Goal: Task Accomplishment & Management: Complete application form

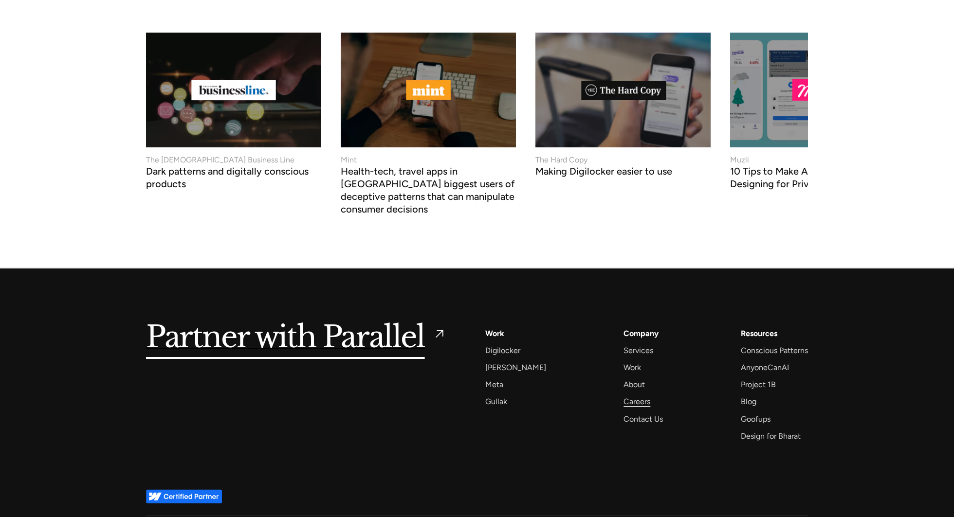
click at [629, 395] on div "Careers" at bounding box center [636, 401] width 27 height 13
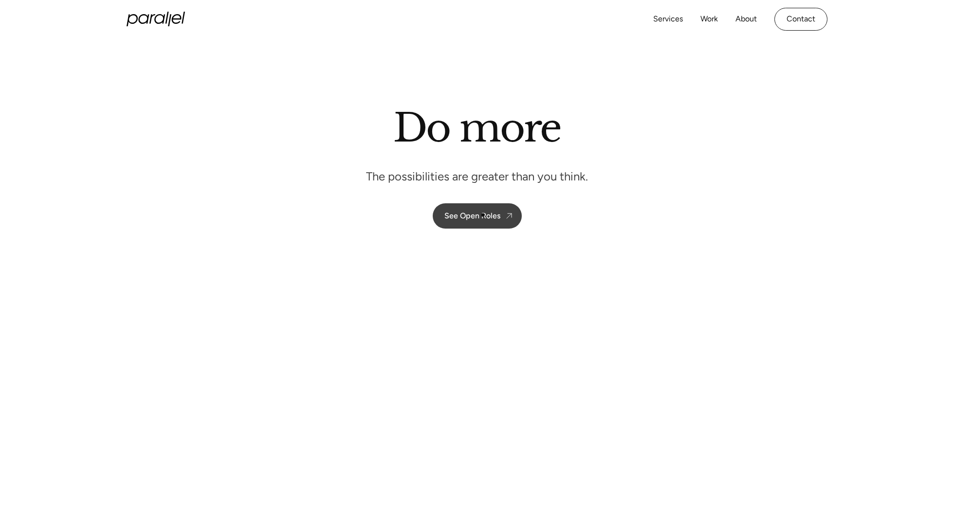
click at [491, 208] on link "See Open Roles" at bounding box center [477, 215] width 89 height 25
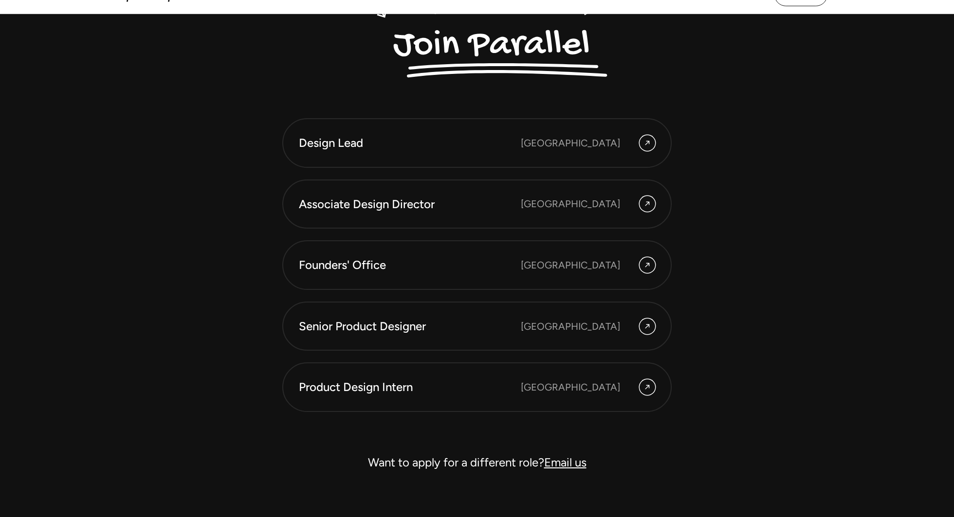
scroll to position [2761, 0]
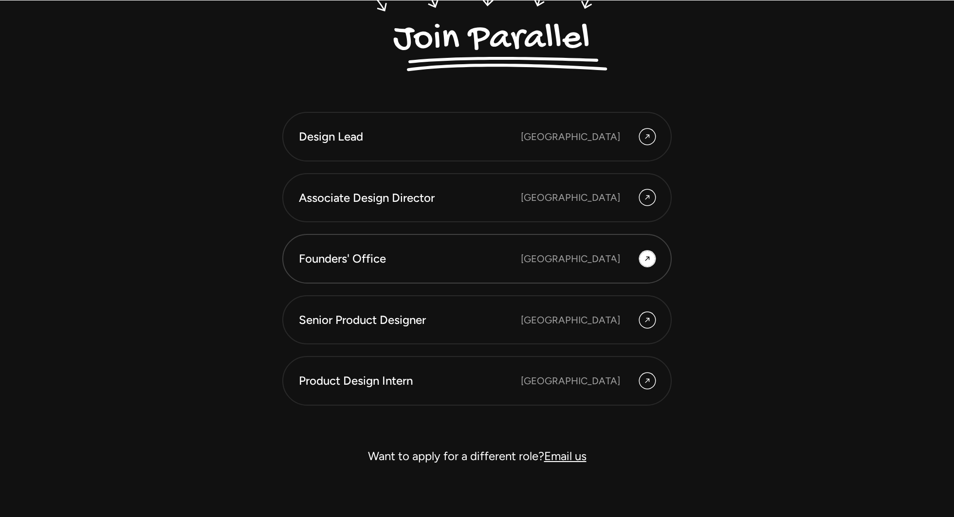
click at [611, 262] on div "[GEOGRAPHIC_DATA]" at bounding box center [570, 259] width 99 height 15
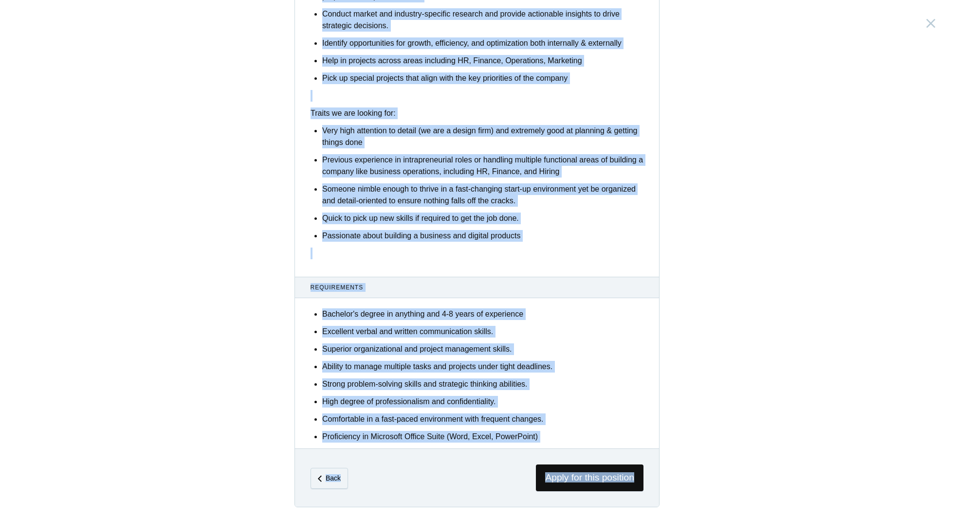
scroll to position [412, 0]
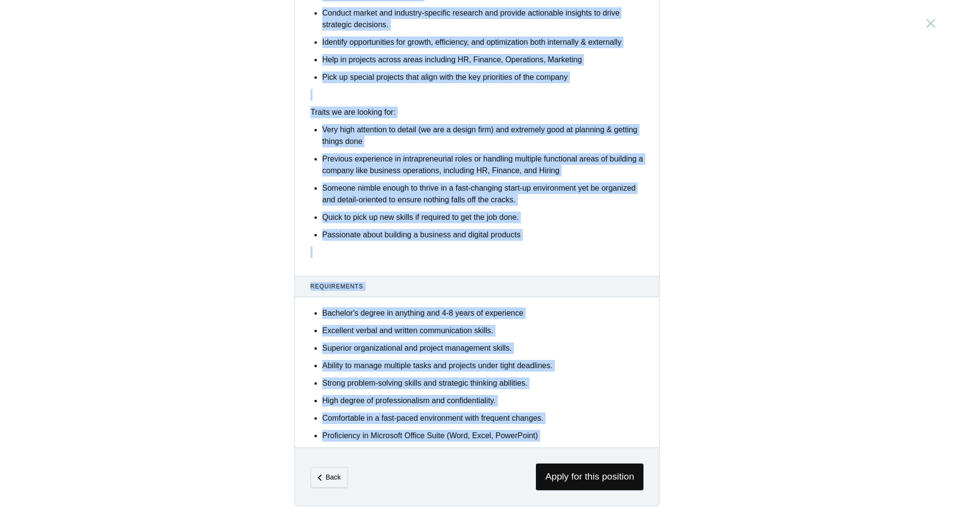
drag, startPoint x: 304, startPoint y: 111, endPoint x: 628, endPoint y: 446, distance: 465.5
click at [628, 446] on div "Founders' Office [GEOGRAPHIC_DATA], [GEOGRAPHIC_DATA] Description Parallel is a…" at bounding box center [476, 53] width 365 height 906
copy div "Loremips do s ametcon adipisci eli seddoe tempor incid ut labo etd magnaal enim…"
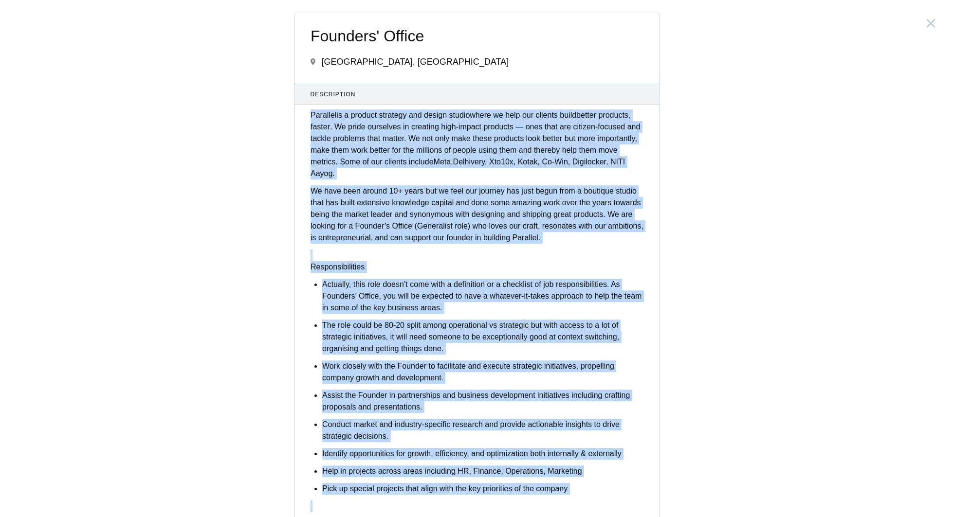
click at [490, 327] on p "The role could be 80-20 split among operational vs strategic but with access to…" at bounding box center [482, 337] width 321 height 35
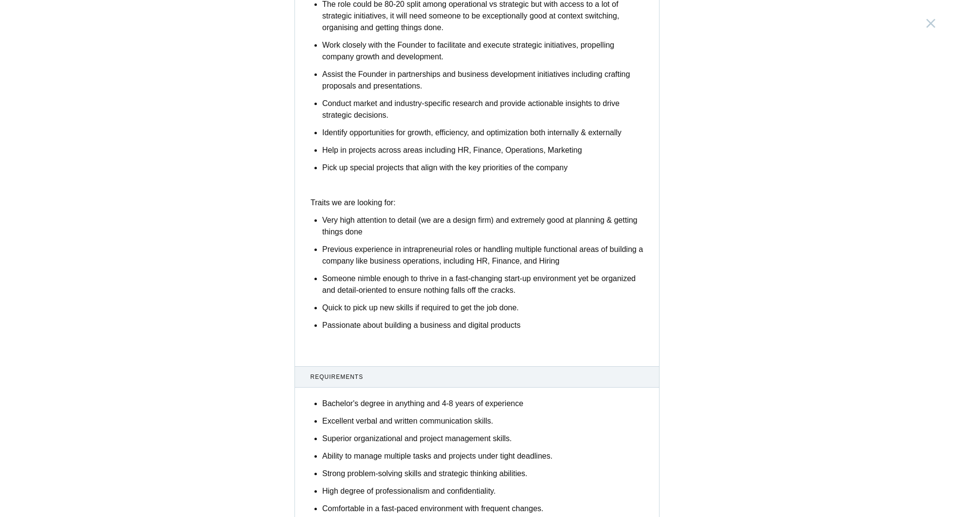
scroll to position [412, 0]
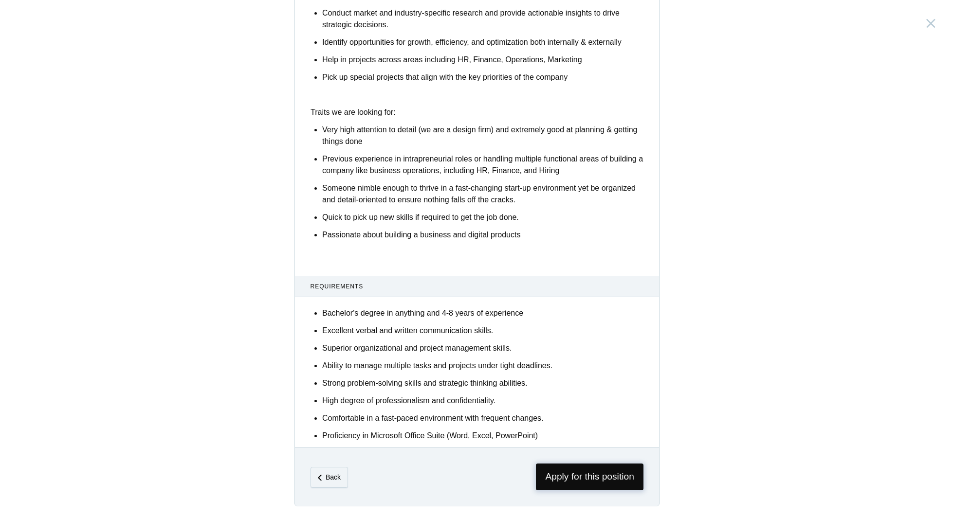
click at [573, 475] on span "Apply for this position" at bounding box center [590, 477] width 108 height 27
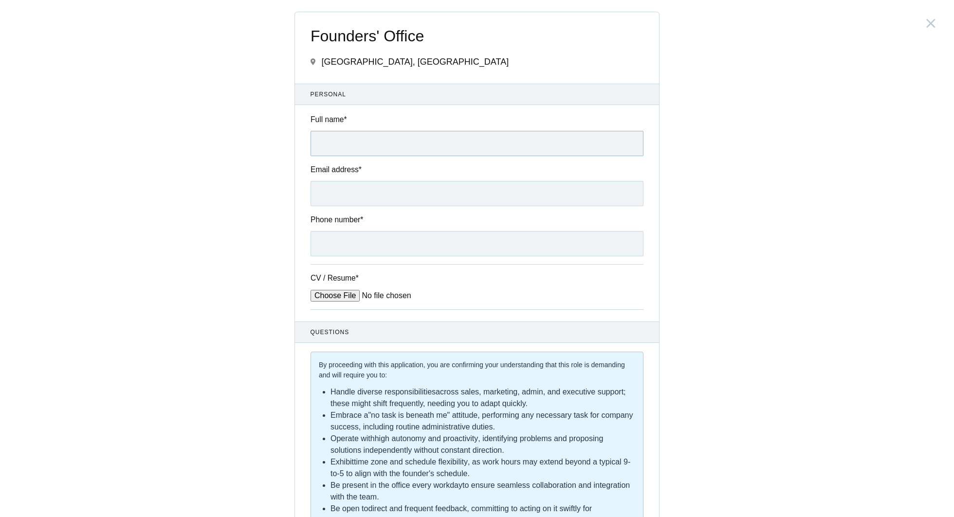
click at [420, 147] on input "Full name *" at bounding box center [476, 143] width 333 height 25
type input "[PERSON_NAME]"
click at [390, 202] on input "Email address *" at bounding box center [476, 193] width 333 height 25
type input "[EMAIL_ADDRESS][DOMAIN_NAME]"
click at [368, 237] on input "Phone number *" at bounding box center [476, 243] width 333 height 25
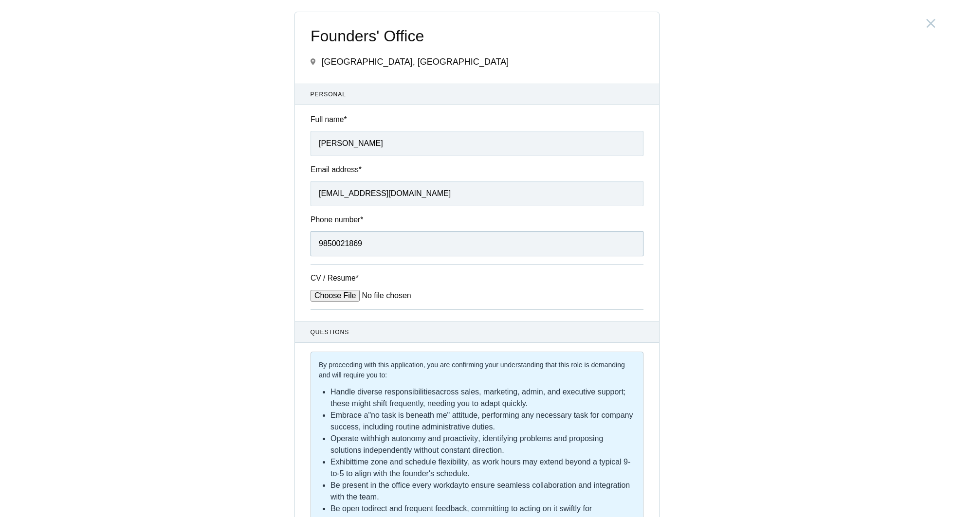
type input "9850021869"
click at [345, 296] on input "CV / Resume *" at bounding box center [383, 296] width 147 height 12
type input "C:\fakepath\[PERSON_NAME] Resume - Founder's Office.pdf"
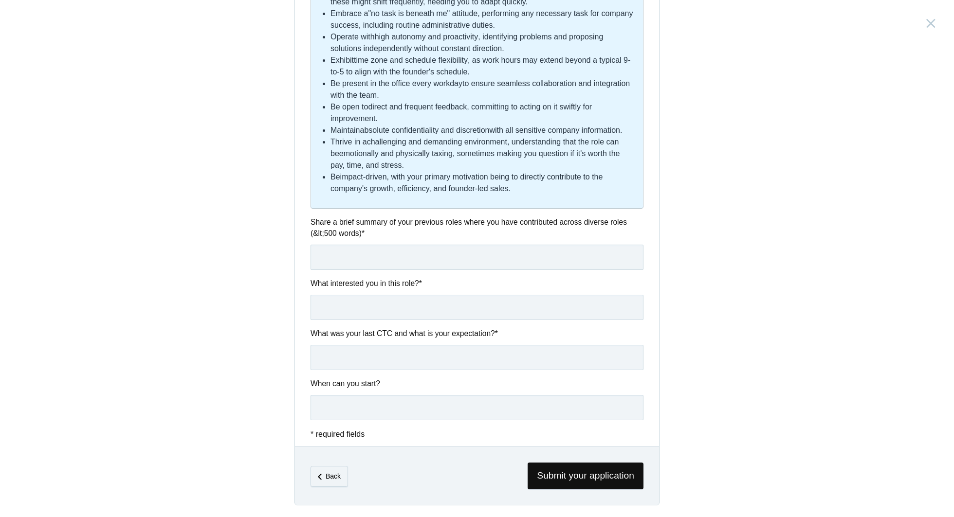
scroll to position [415, 0]
drag, startPoint x: 377, startPoint y: 230, endPoint x: 312, endPoint y: 221, distance: 65.8
click at [311, 221] on label "Share a brief summary of your previous roles where you have contributed across …" at bounding box center [476, 228] width 333 height 23
copy label "Share a brief summary of your previous roles where you have contributed across …"
click at [449, 257] on input "text" at bounding box center [476, 257] width 333 height 25
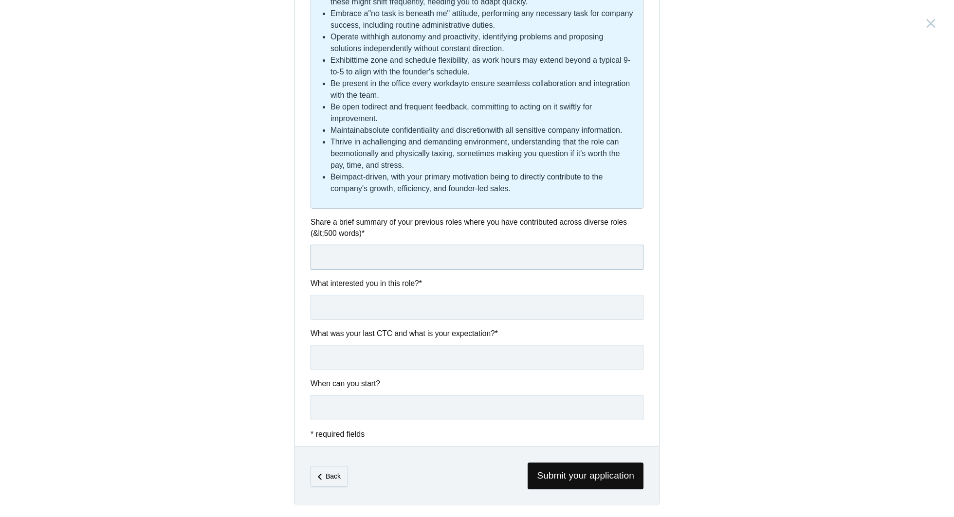
paste input "Over the past 6.5 years, I have built a career at the intersection of design, s…"
click at [424, 259] on input "text" at bounding box center [476, 257] width 333 height 25
paste input "-"
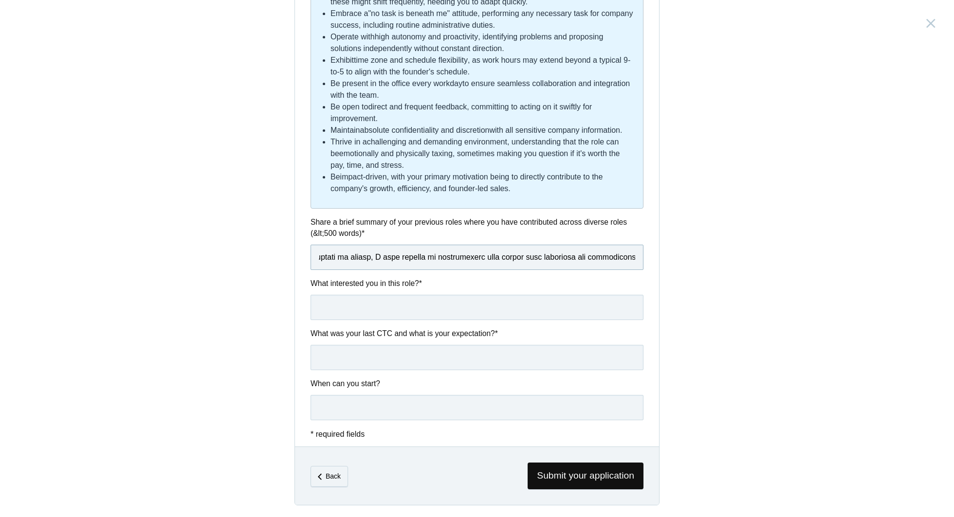
type input "Over the past 6.5 years, I have built a career at the intersection of design, s…"
click at [342, 307] on input "text" at bounding box center [476, 307] width 333 height 25
drag, startPoint x: 443, startPoint y: 283, endPoint x: 312, endPoint y: 275, distance: 131.1
click at [312, 275] on div "Questions By proceeding with this application, you are confirming your understa…" at bounding box center [477, 170] width 364 height 501
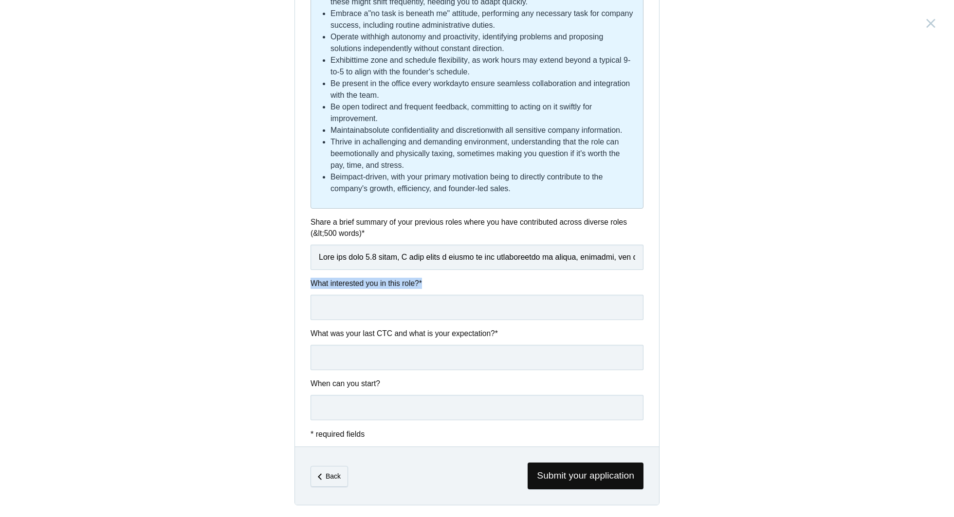
copy label "What interested you in this role? *"
click at [380, 309] on input "text" at bounding box center [476, 307] width 333 height 25
paste input "What excites me most about the Founder’s Office role at Parallel is the opportu…"
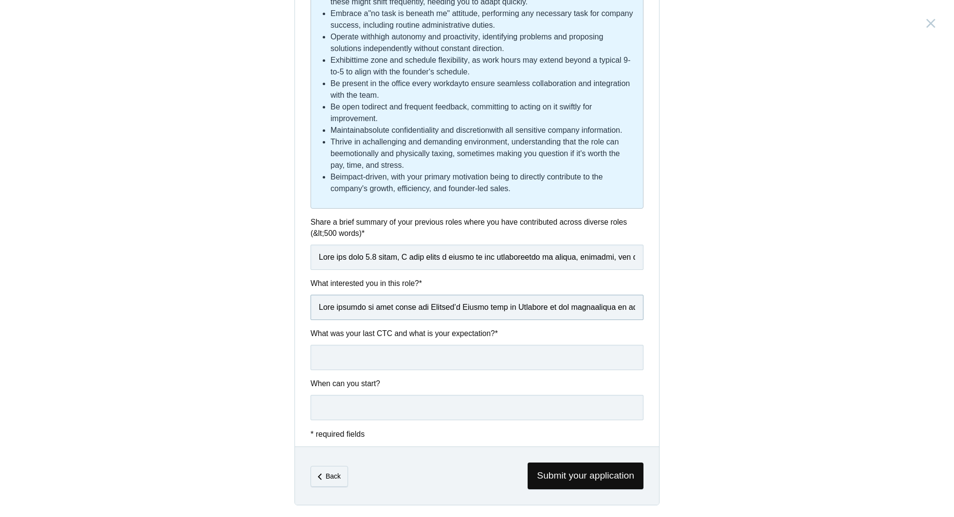
scroll to position [0, 3973]
click at [421, 305] on input "text" at bounding box center [476, 307] width 333 height 25
type input "What excites me most about the Founder’s Office role at Parallel is the opportu…"
click at [343, 337] on label "What was your last CTC and what is your expectation? *" at bounding box center [476, 333] width 333 height 11
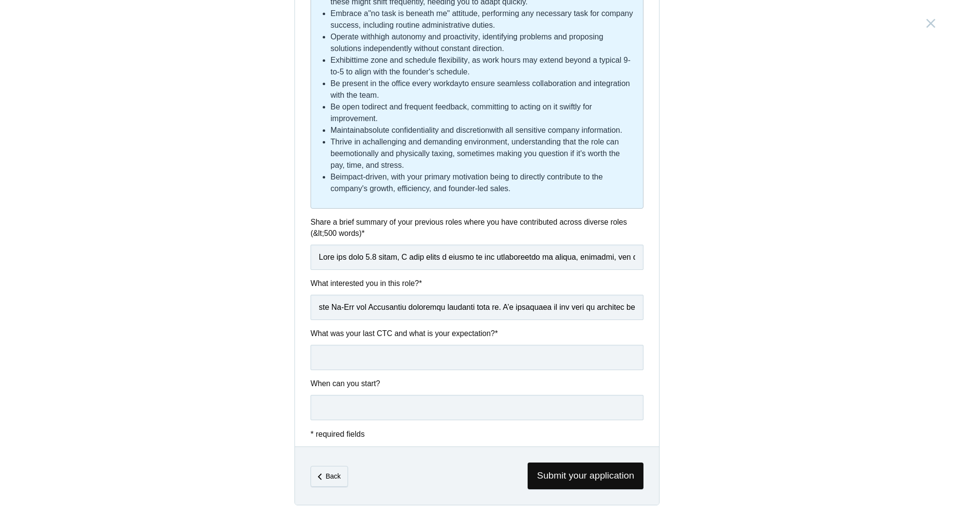
scroll to position [0, 0]
click at [343, 337] on label "What was your last CTC and what is your expectation? *" at bounding box center [476, 333] width 333 height 11
copy div "What was your last CTC and what is your expectation? *"
click at [372, 358] on input "text" at bounding box center [476, 357] width 333 height 25
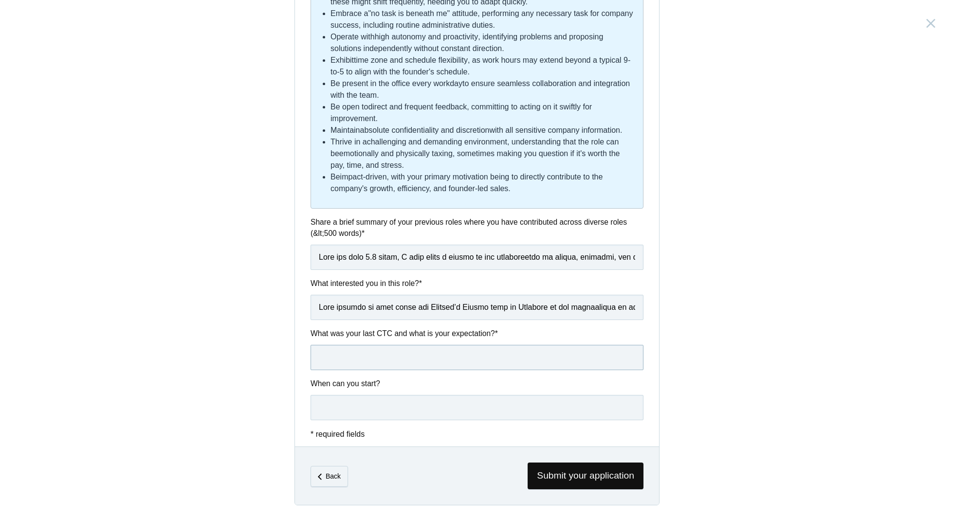
paste input "Since this role at Parallel is based in Bangalore and combines both strategic e…"
type input "Since this role at Parallel is based in Bangalore and combines both strategic e…"
click at [368, 414] on input "text" at bounding box center [476, 407] width 333 height 25
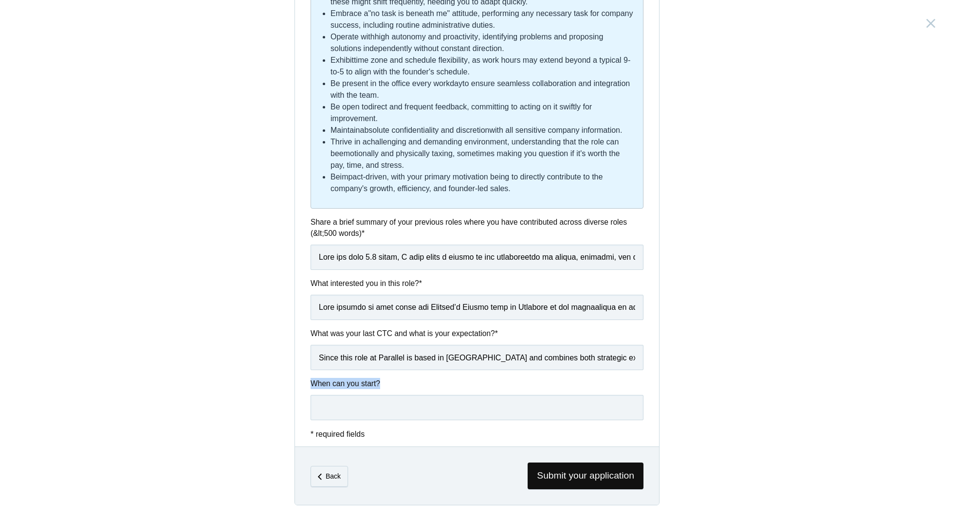
drag, startPoint x: 391, startPoint y: 380, endPoint x: 313, endPoint y: 381, distance: 77.9
click at [313, 381] on label "When can you start?" at bounding box center [476, 383] width 333 height 11
copy label "When can you start?"
click at [360, 409] on input "text" at bounding box center [476, 407] width 333 height 25
paste input "My current notice period is 90 days. As soon as I receive the offer letter from…"
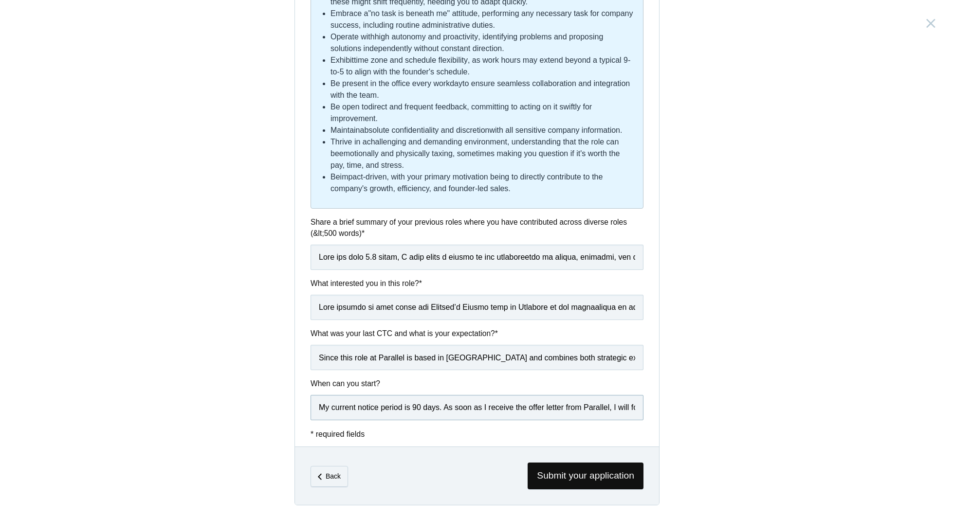
scroll to position [0, 951]
type input "My current notice period is 90 days. As soon as I receive the offer letter from…"
click at [543, 474] on span "Submit your application" at bounding box center [585, 476] width 116 height 27
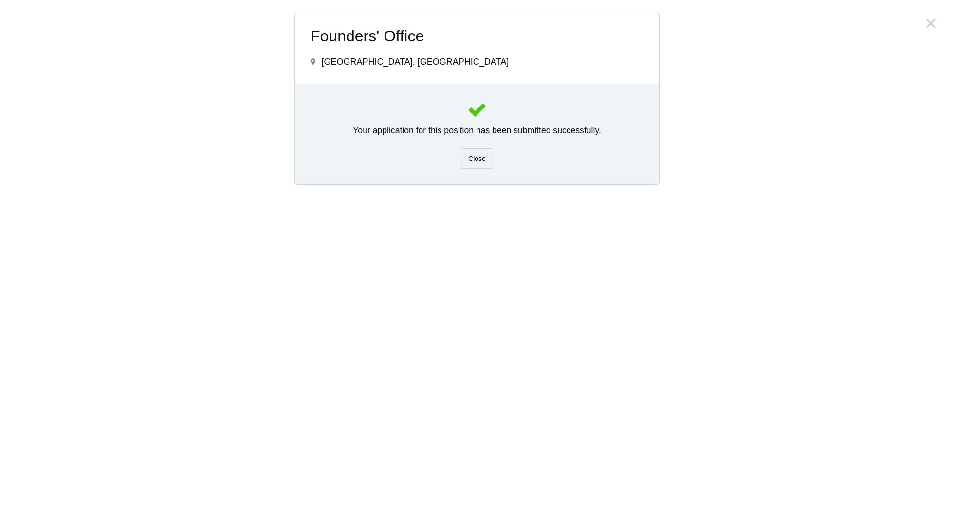
scroll to position [0, 0]
